Goal: Communication & Community: Answer question/provide support

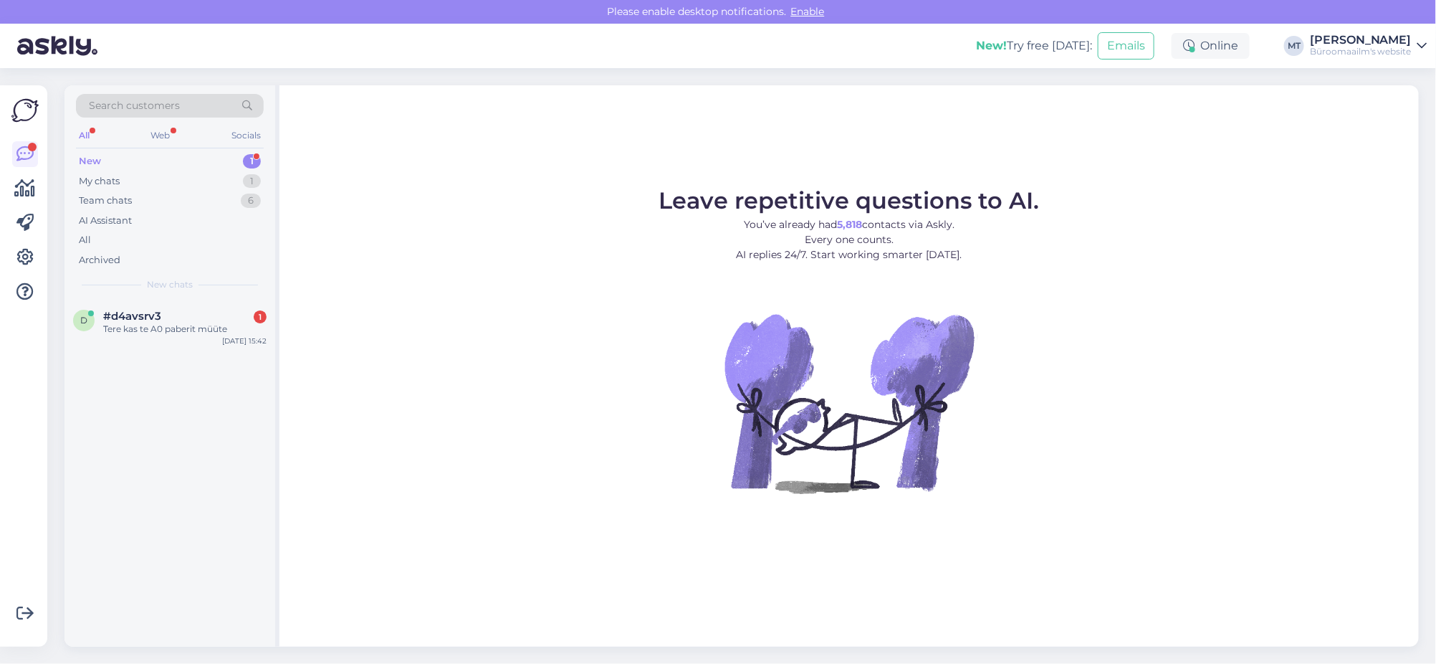
click at [93, 158] on div "New" at bounding box center [90, 161] width 22 height 14
click at [130, 321] on span "#d4avsrv3" at bounding box center [132, 316] width 58 height 13
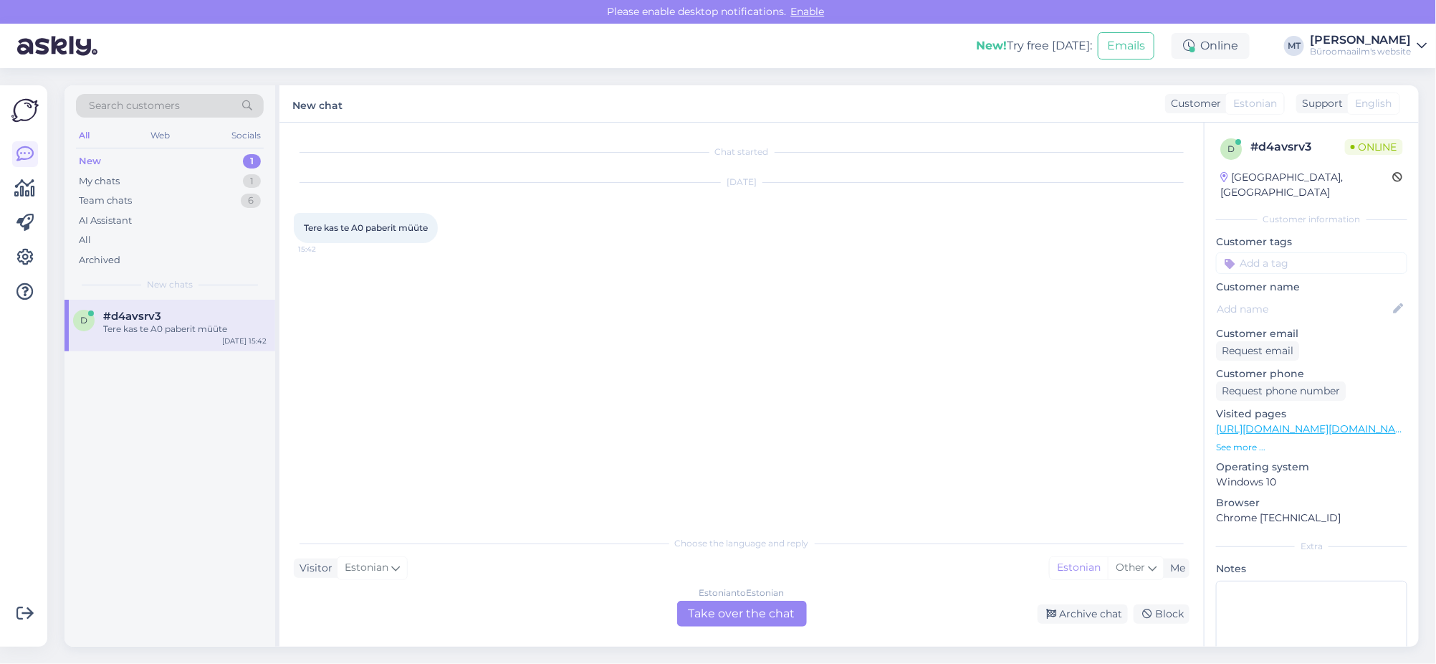
click at [765, 616] on div "Estonian to Estonian Take over the chat" at bounding box center [742, 613] width 130 height 26
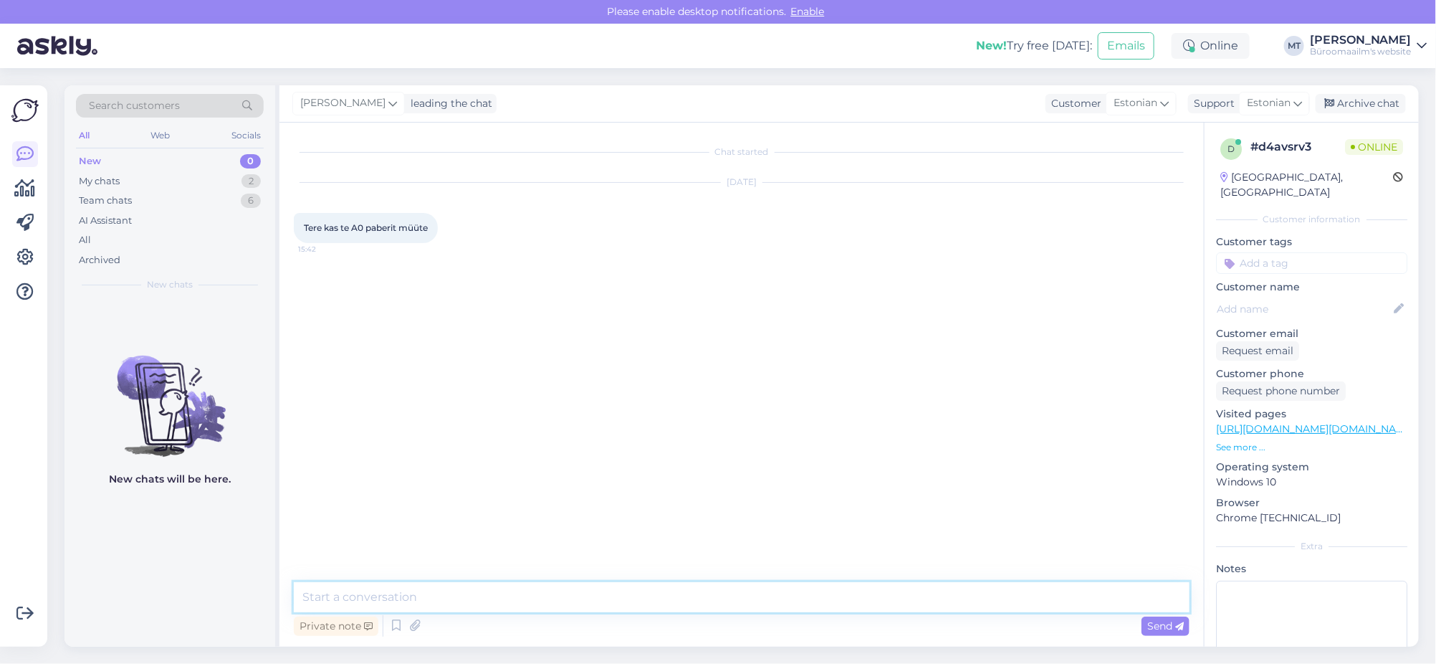
click at [415, 590] on textarea at bounding box center [742, 597] width 896 height 30
paste textarea "https://www.byroomaailm.ee/paber-hp-c6036a-bright-white-inkjet-paper-a0-914mmx4…"
type textarea "Tere. Müüme ainult rulli https://www.byroomaailm.ee/paber-hp-c6036a-bright-whit…"
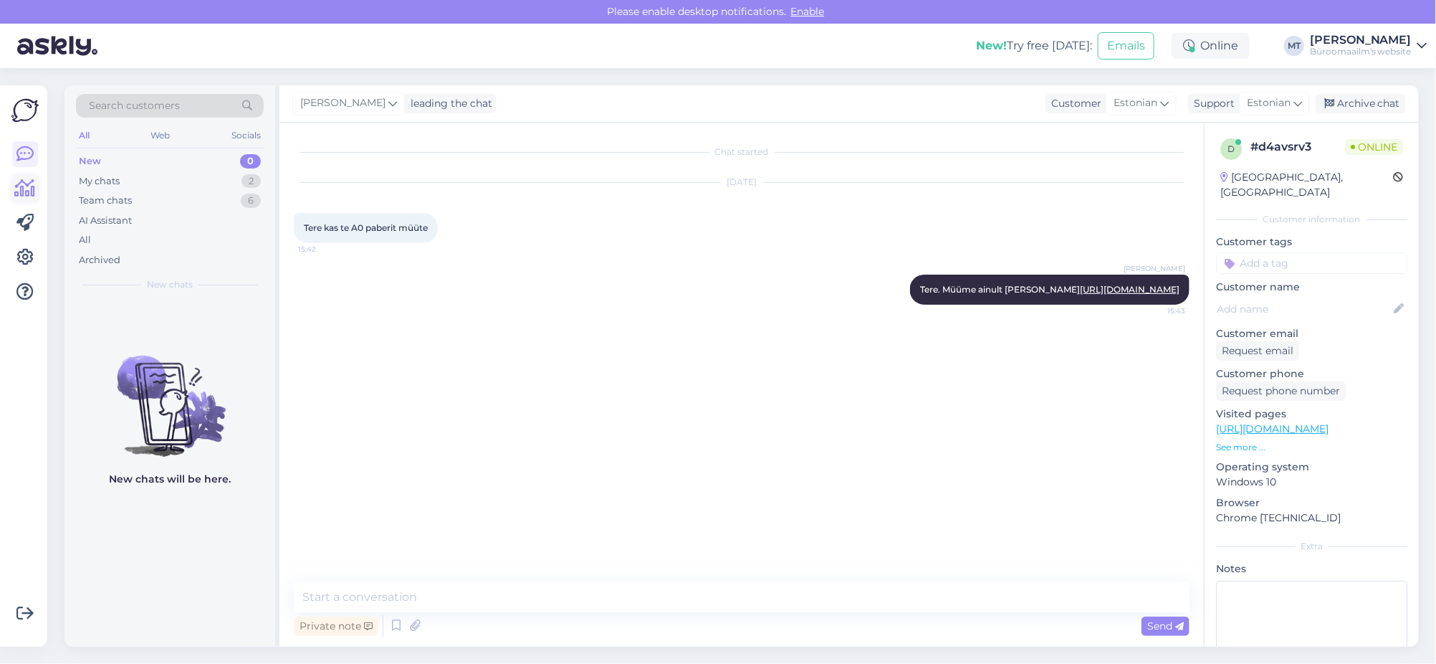
click at [24, 183] on icon at bounding box center [25, 188] width 21 height 17
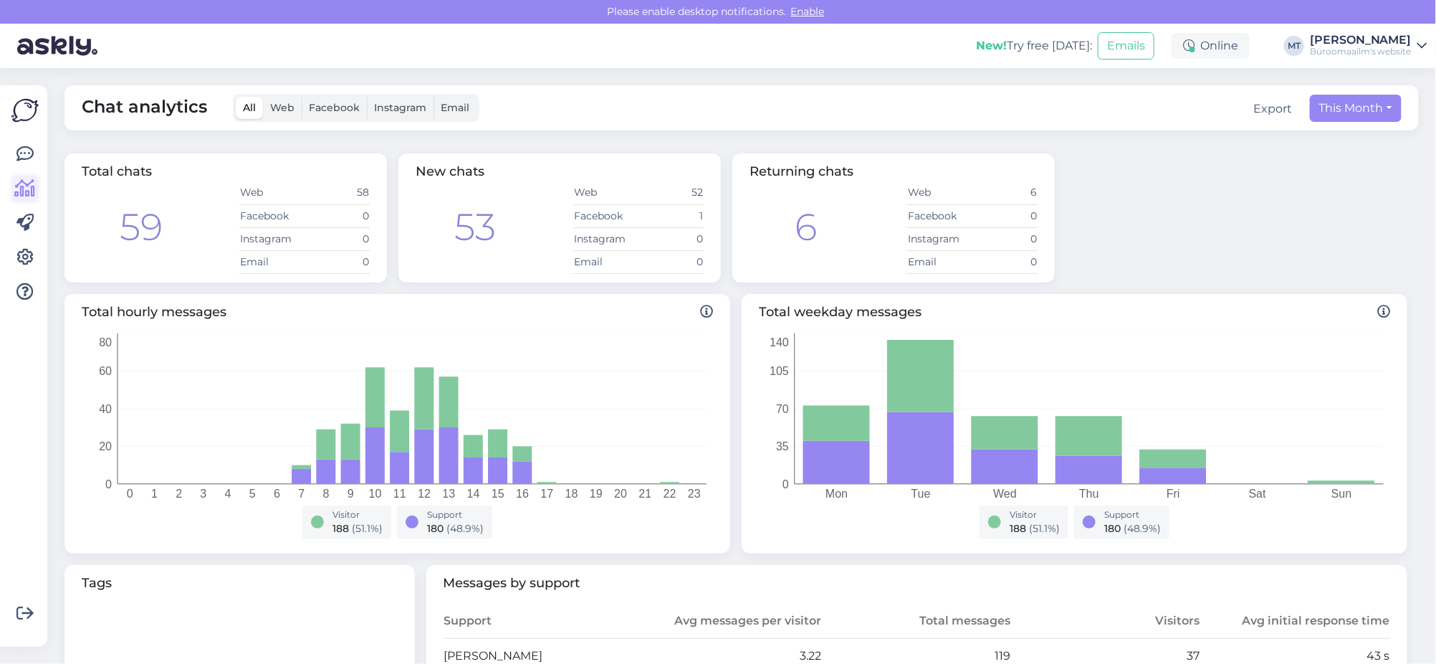
click at [21, 183] on icon at bounding box center [25, 188] width 21 height 17
click at [26, 155] on icon at bounding box center [24, 153] width 17 height 17
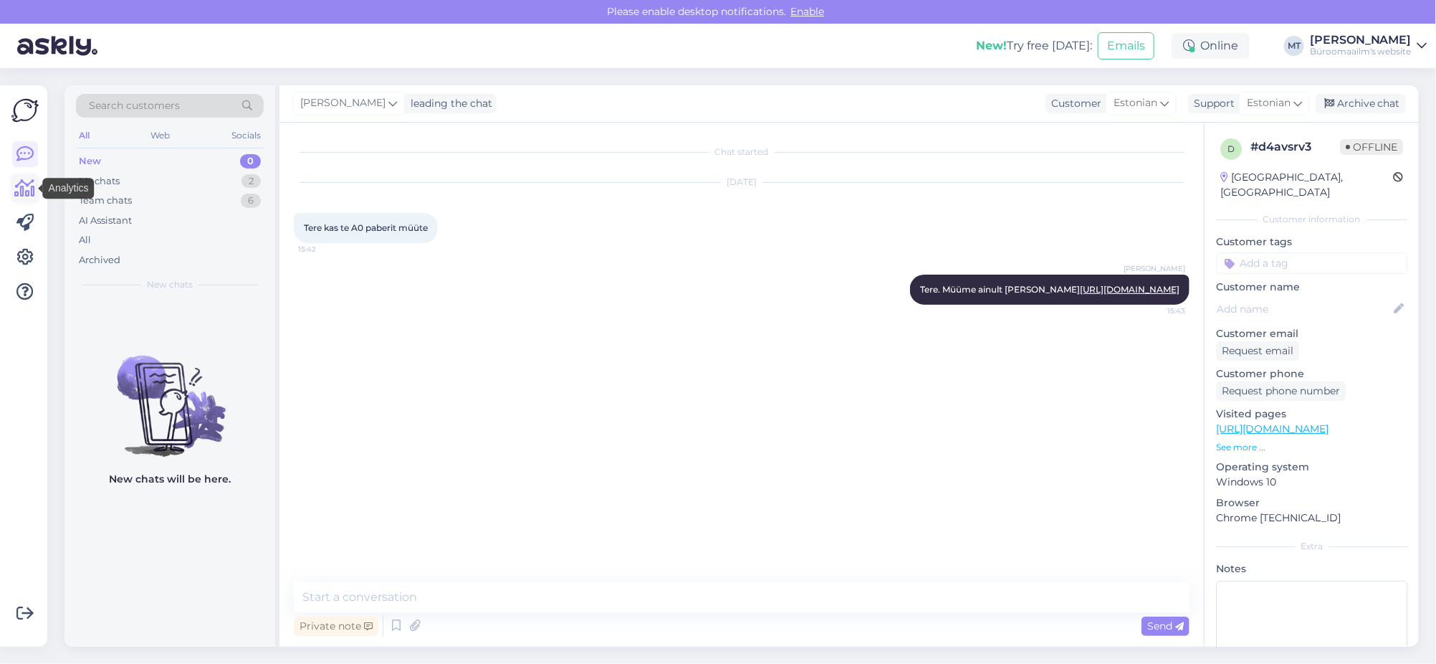
click at [29, 191] on icon at bounding box center [25, 188] width 21 height 17
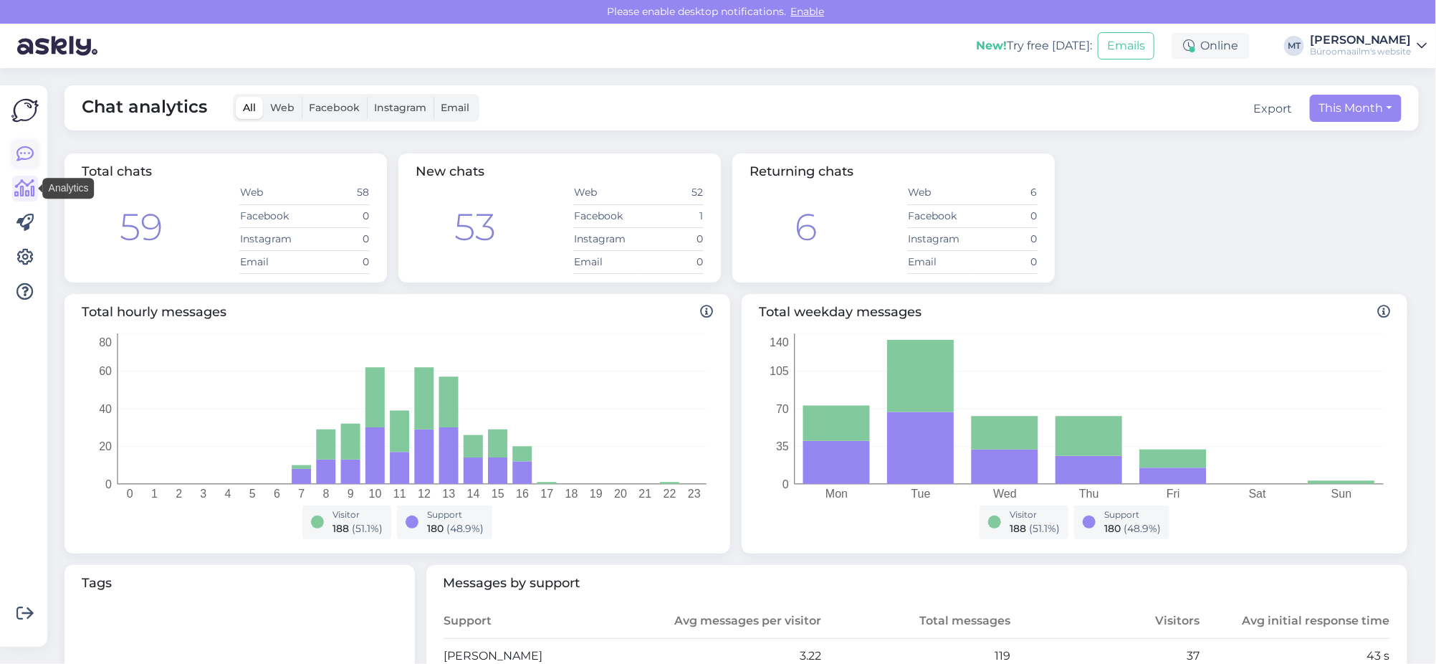
click at [22, 150] on icon at bounding box center [24, 153] width 17 height 17
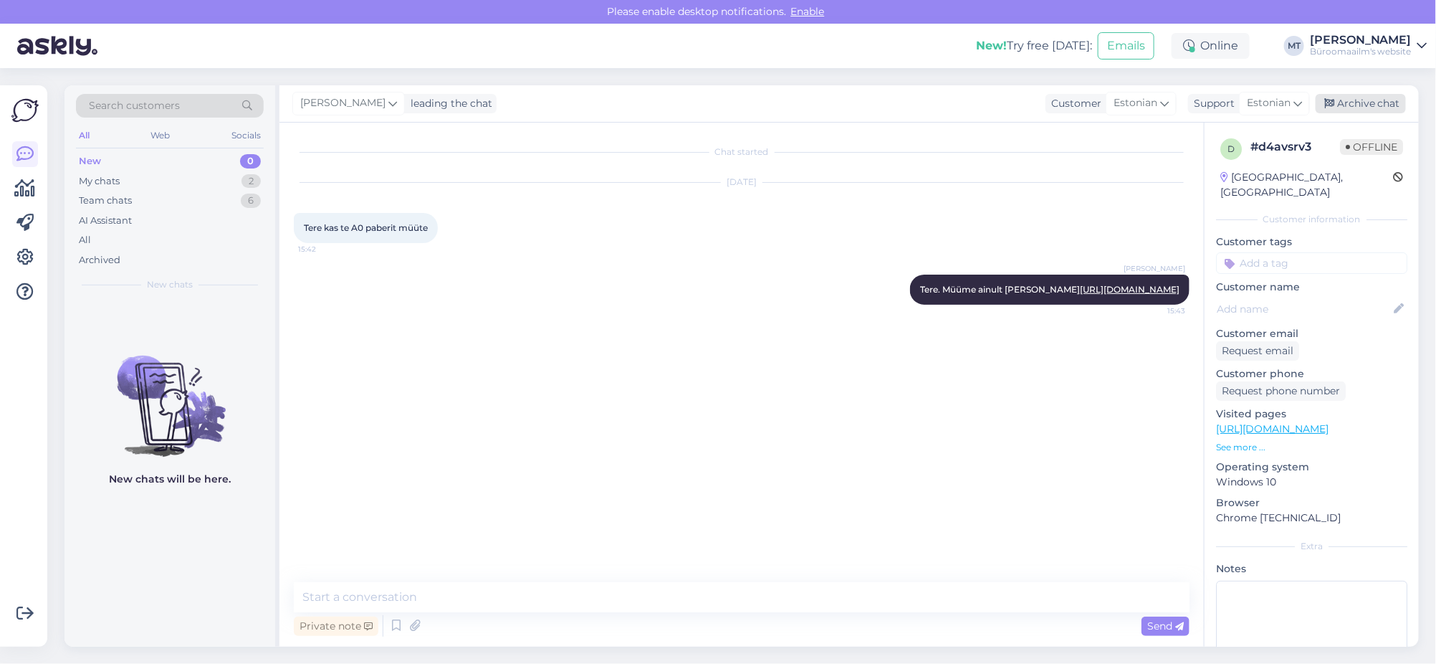
click at [1365, 99] on div "Archive chat" at bounding box center [1361, 103] width 90 height 19
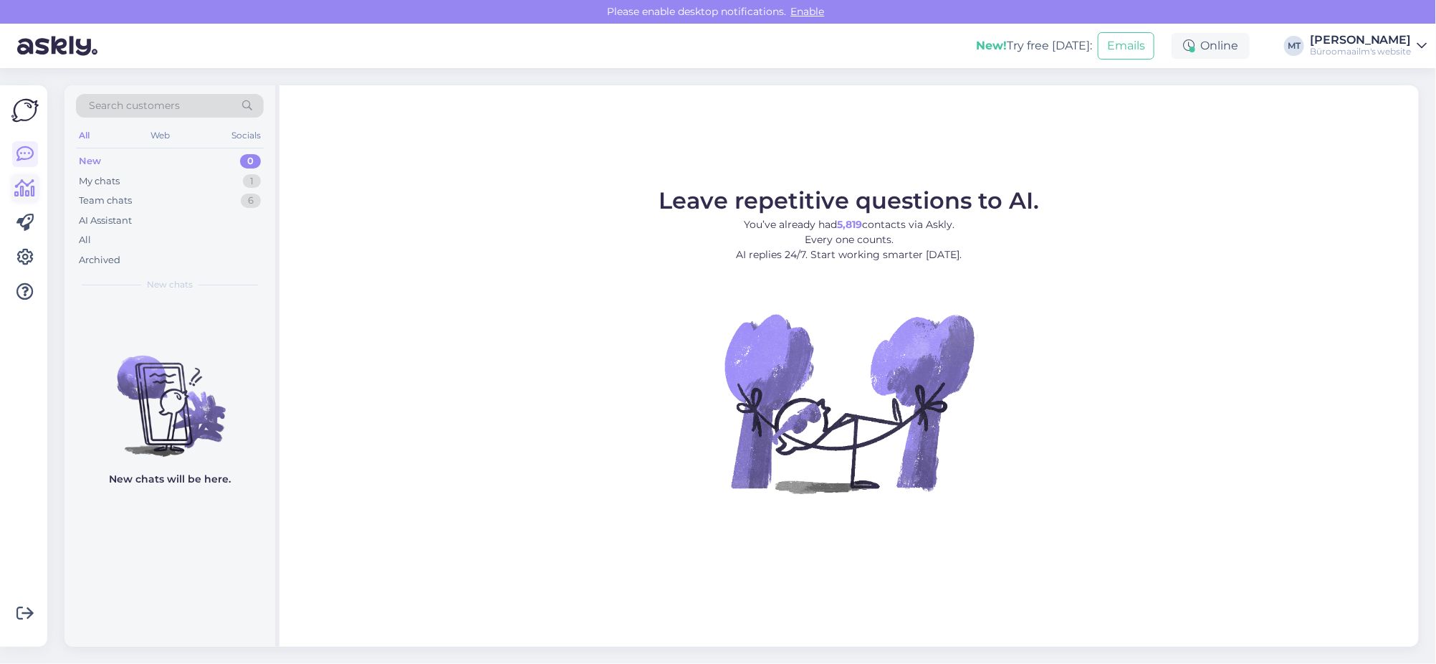
click at [27, 188] on icon at bounding box center [25, 188] width 21 height 17
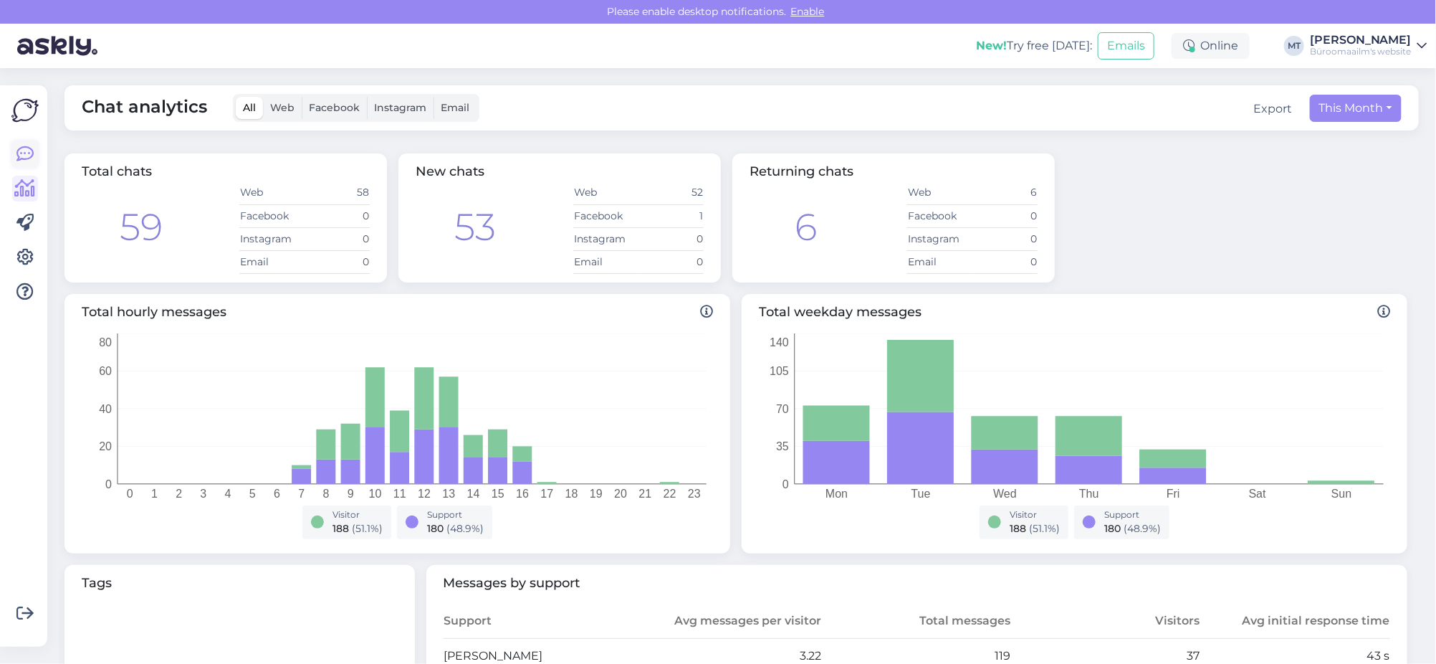
click at [22, 151] on icon at bounding box center [24, 153] width 17 height 17
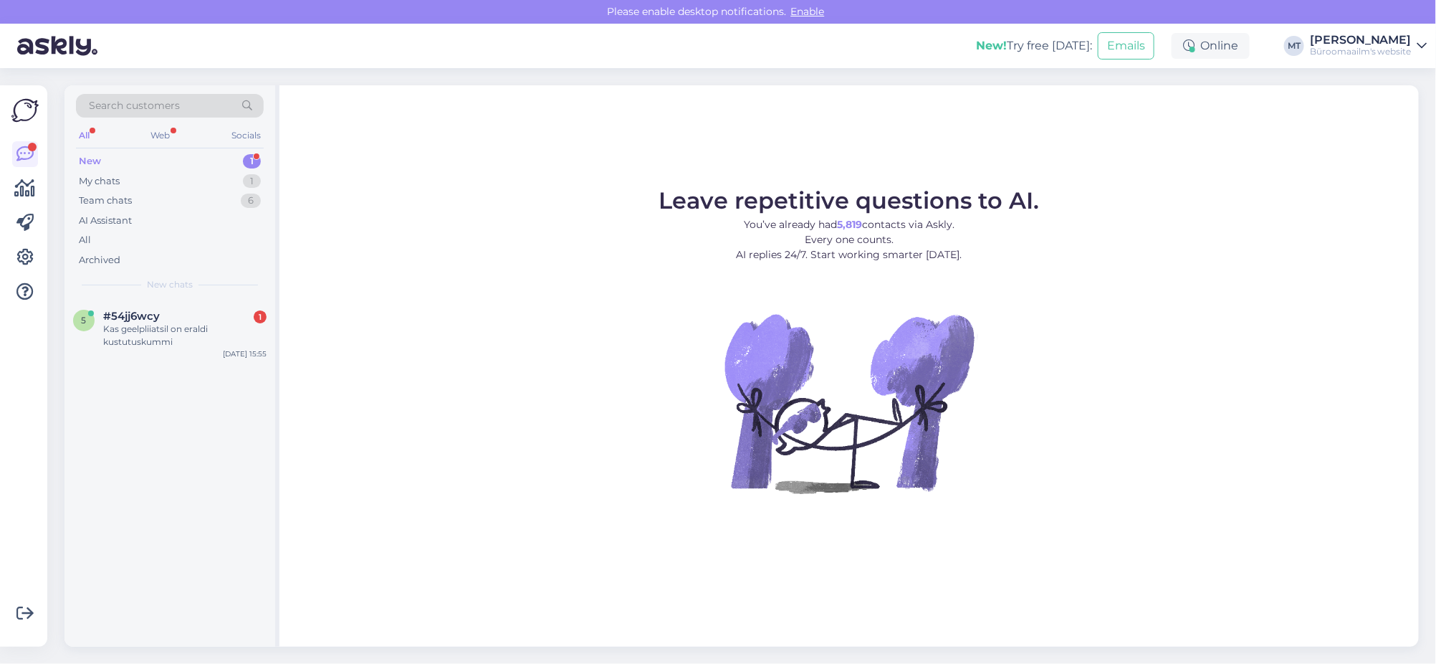
click at [87, 158] on div "New" at bounding box center [90, 161] width 22 height 14
click at [114, 327] on div "Kas geelpliiatsil on eraldi kustutuskummi" at bounding box center [184, 335] width 163 height 26
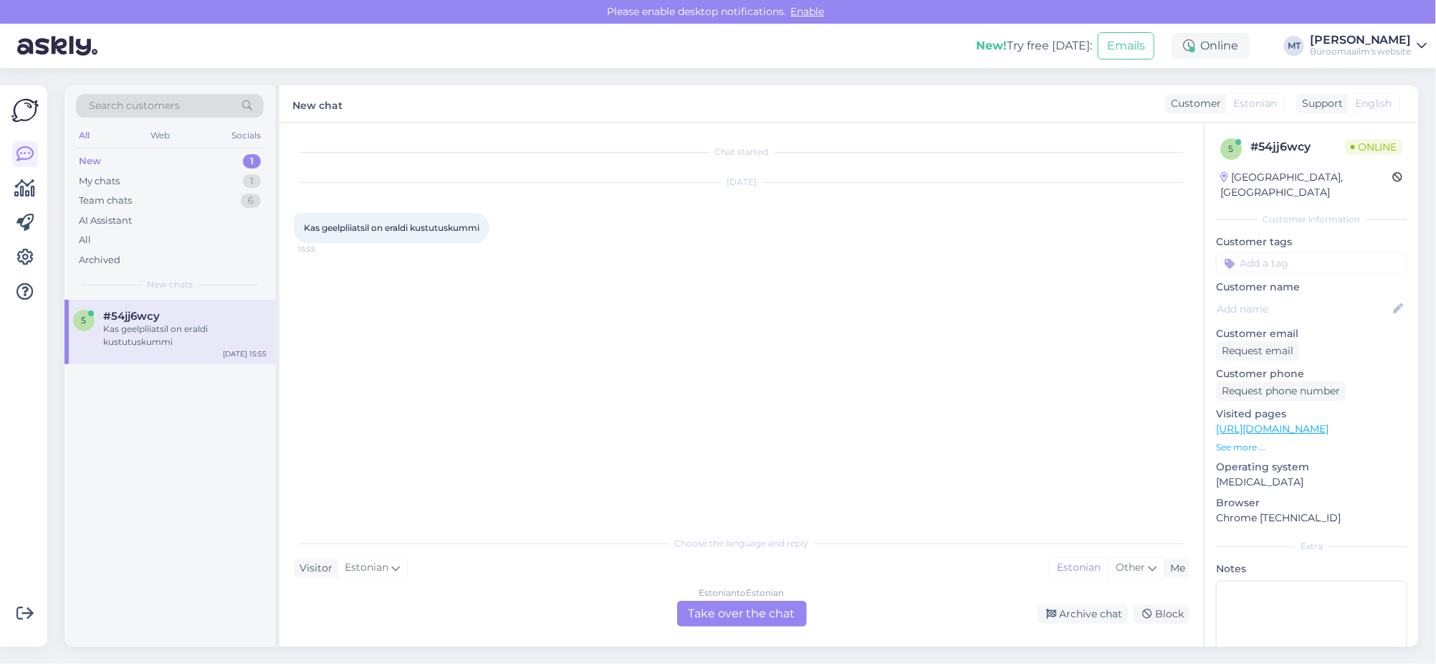
click at [727, 617] on div "Estonian to Estonian Take over the chat" at bounding box center [742, 613] width 130 height 26
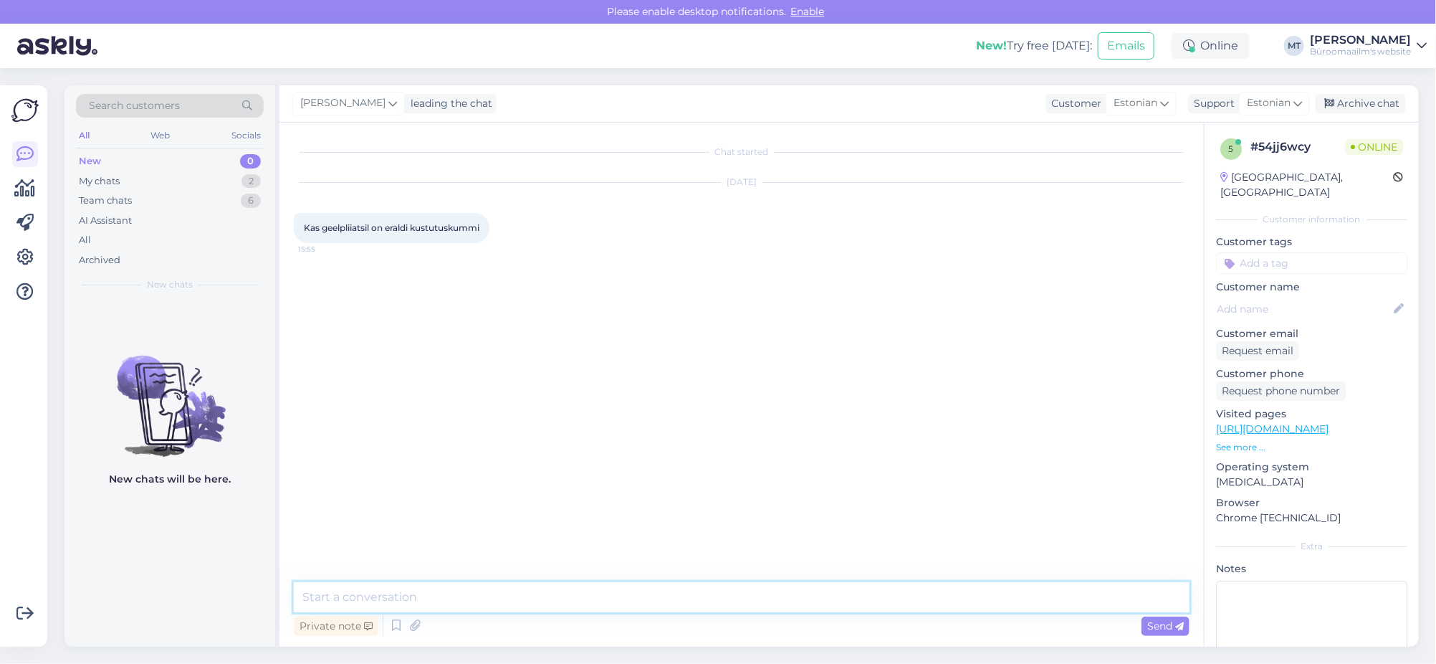
click at [408, 597] on textarea at bounding box center [742, 597] width 896 height 30
paste textarea "[URL][DOMAIN_NAME]"
type textarea "Tere. Ei ole. Eraldi on ainult Frixion tindipliiatsitele [URL][DOMAIN_NAME], [U…"
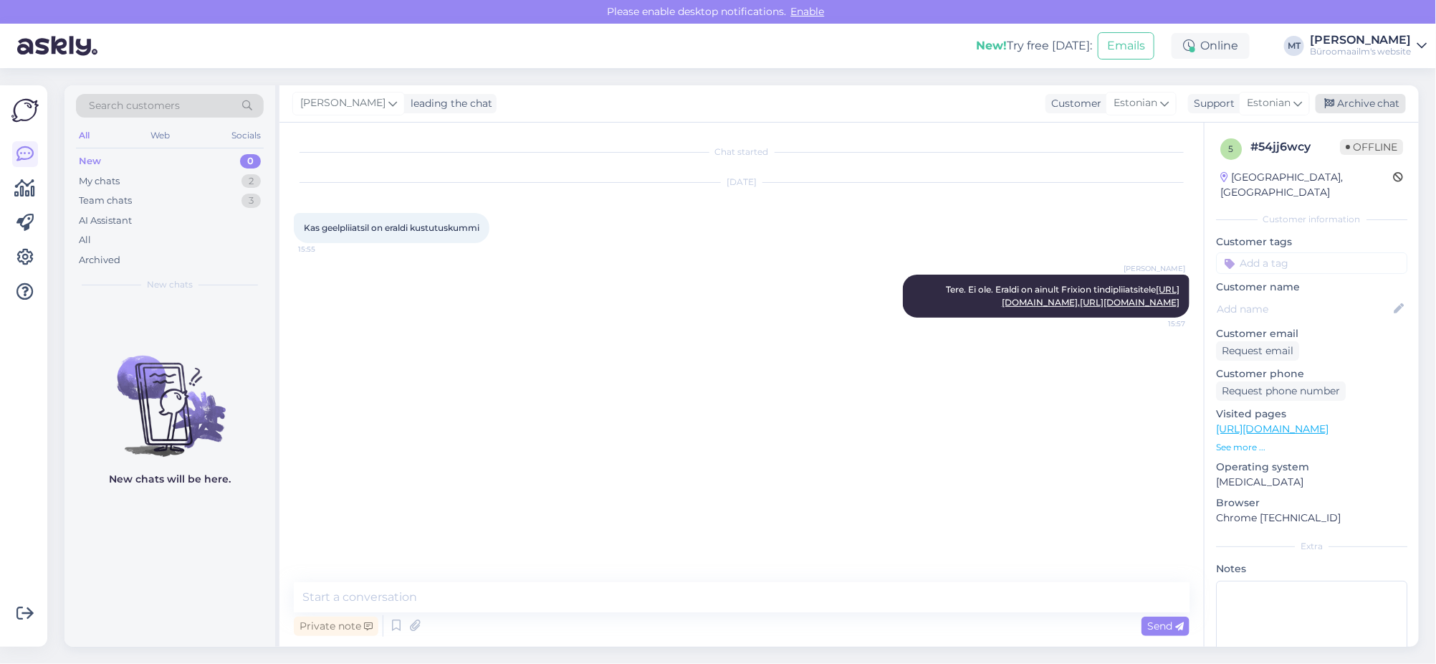
click at [1355, 95] on div "Archive chat" at bounding box center [1361, 103] width 90 height 19
